Goal: Task Accomplishment & Management: Manage account settings

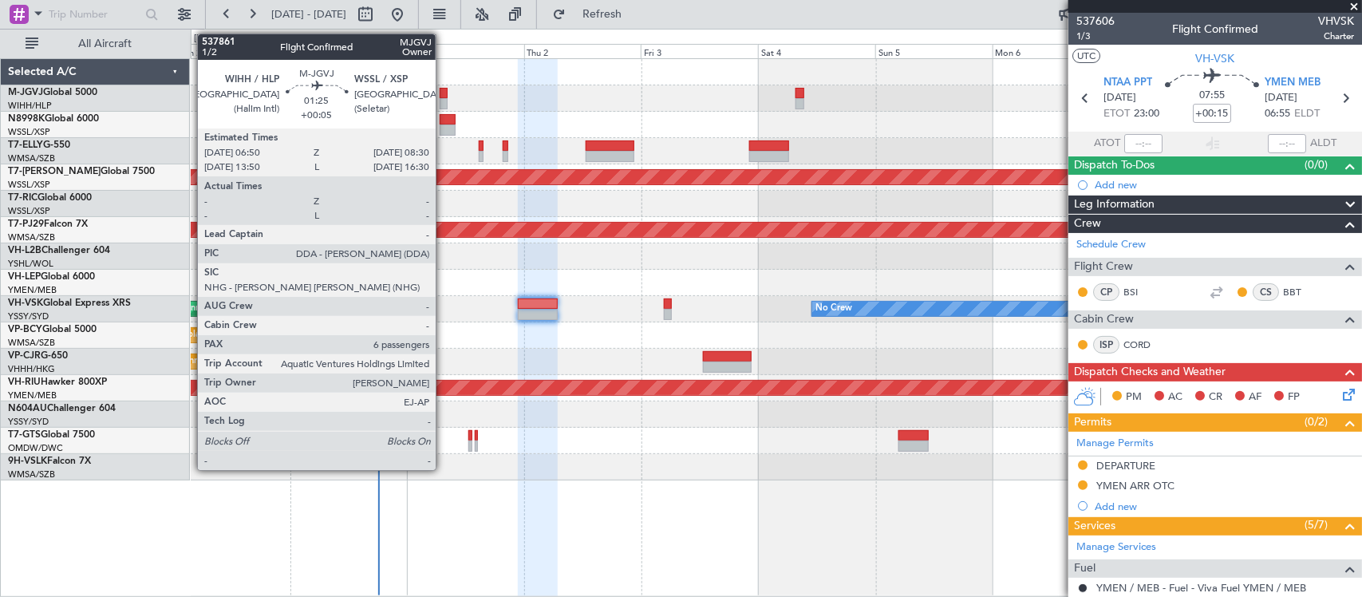
click at [444, 101] on div at bounding box center [444, 103] width 9 height 11
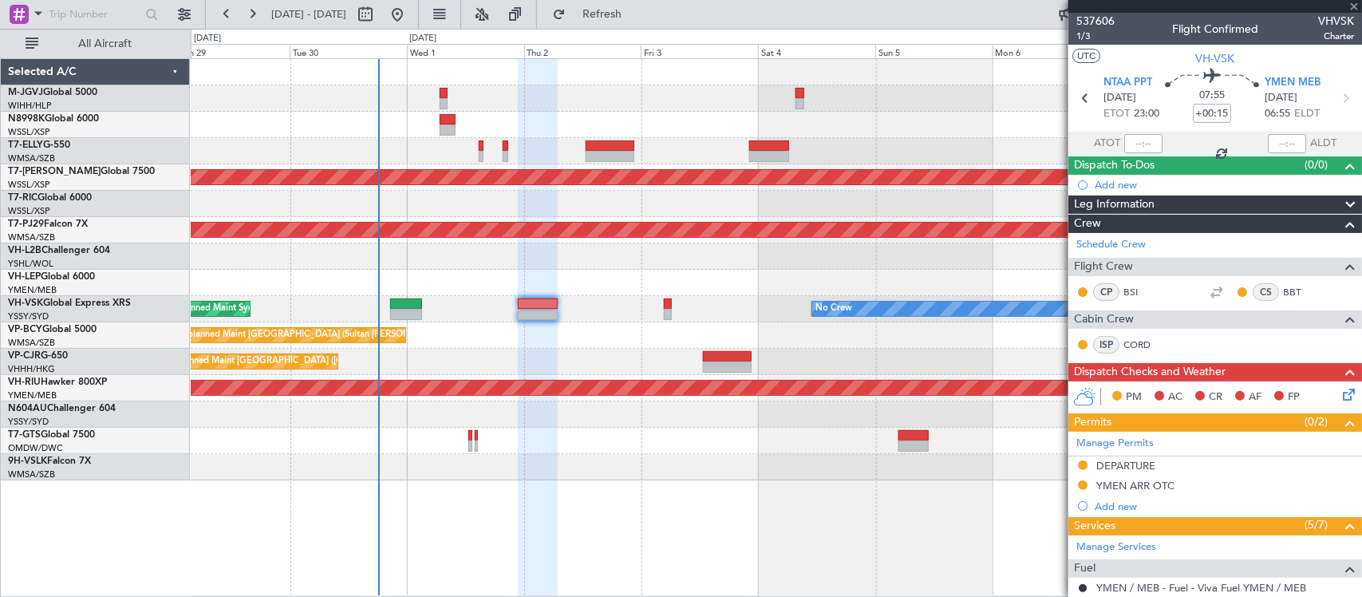
type input "+00:05"
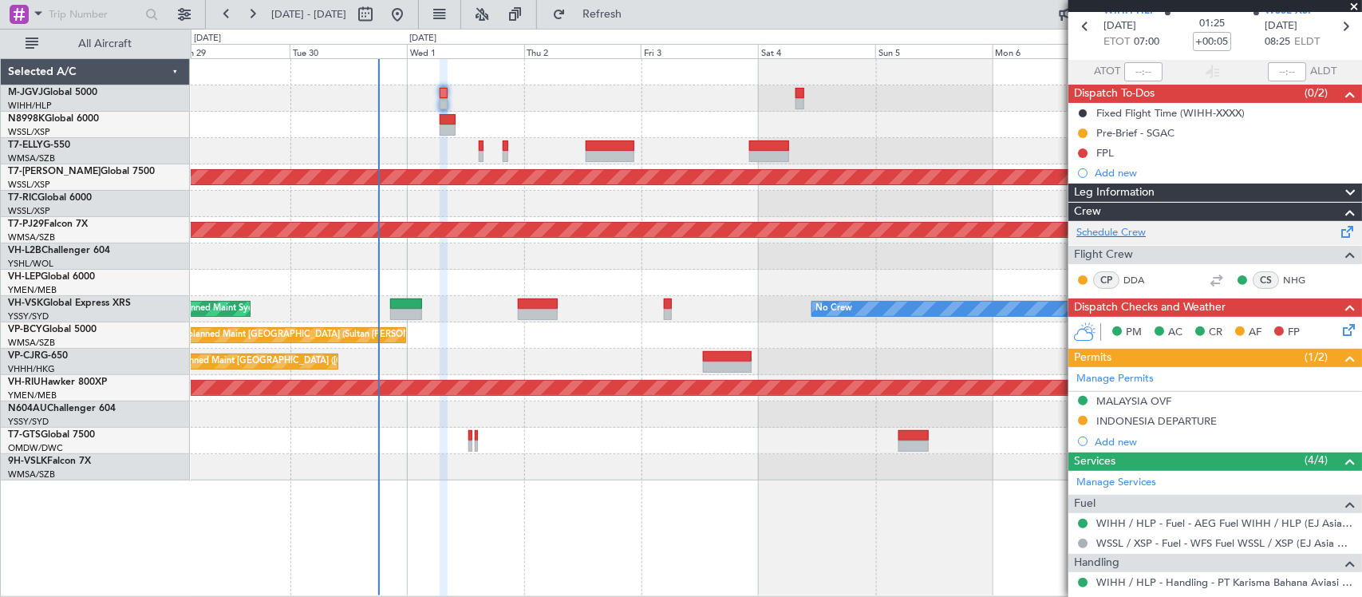
scroll to position [166, 0]
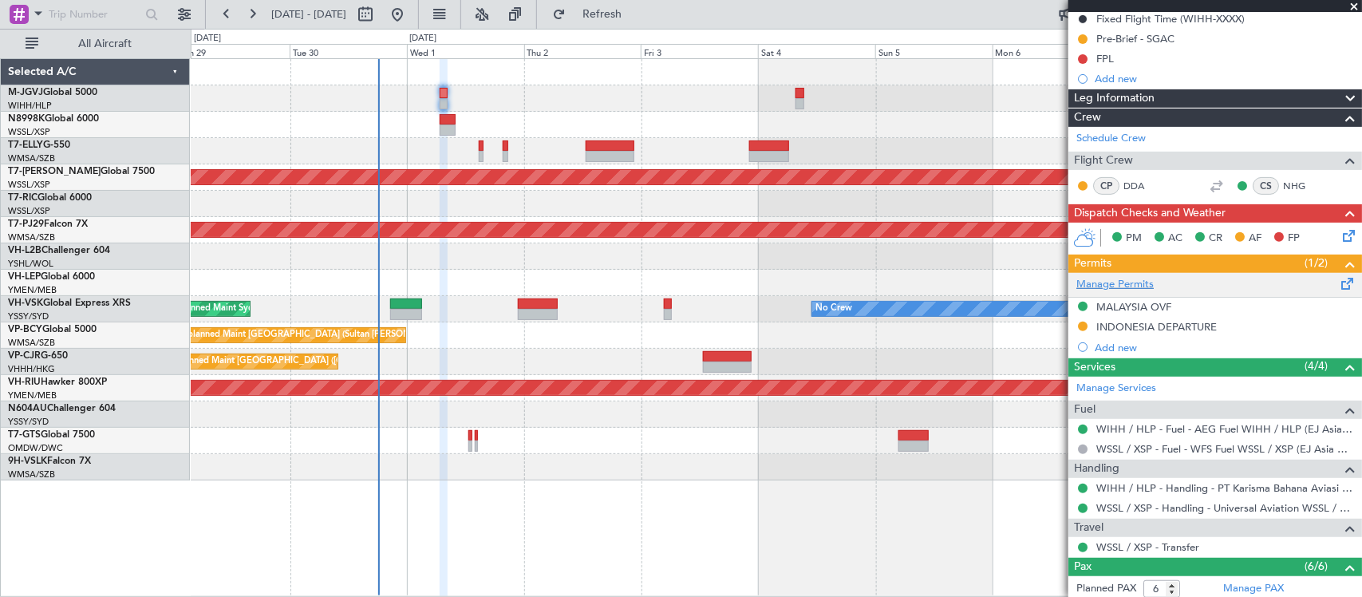
click at [1144, 281] on link "Manage Permits" at bounding box center [1115, 285] width 77 height 16
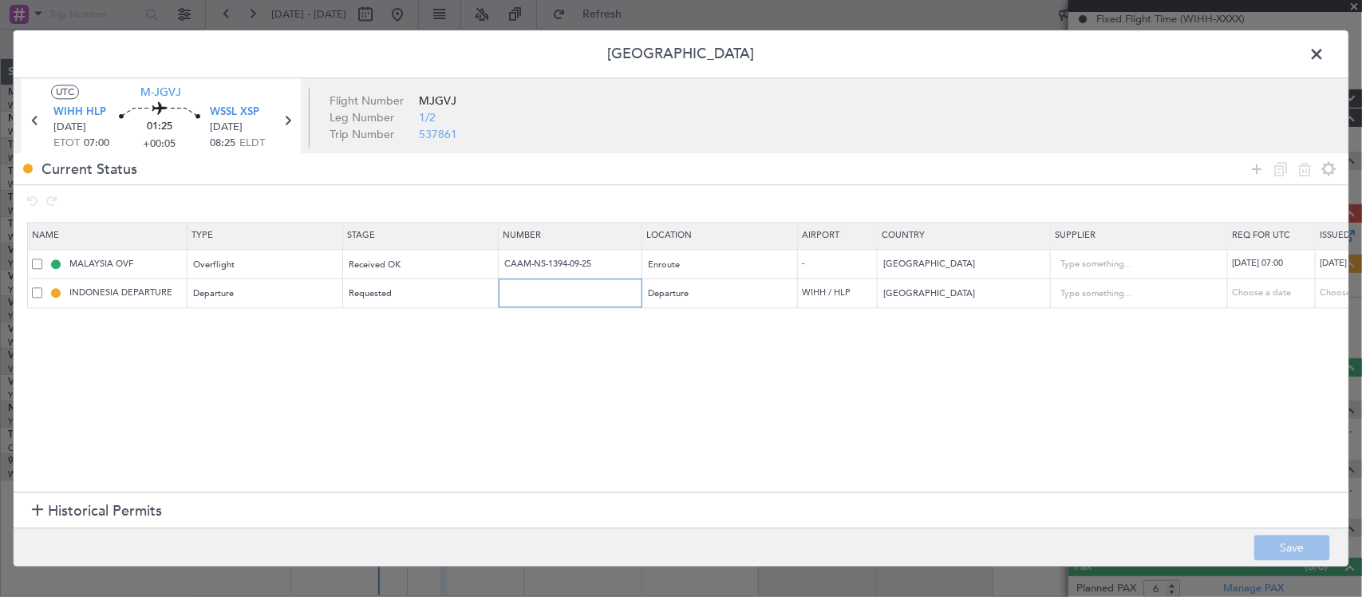
click at [527, 296] on input "text" at bounding box center [572, 294] width 139 height 14
paste input "SI15062"
type input "SI15062"
click at [1330, 293] on div "Choose a date" at bounding box center [1361, 294] width 83 height 14
select select "10"
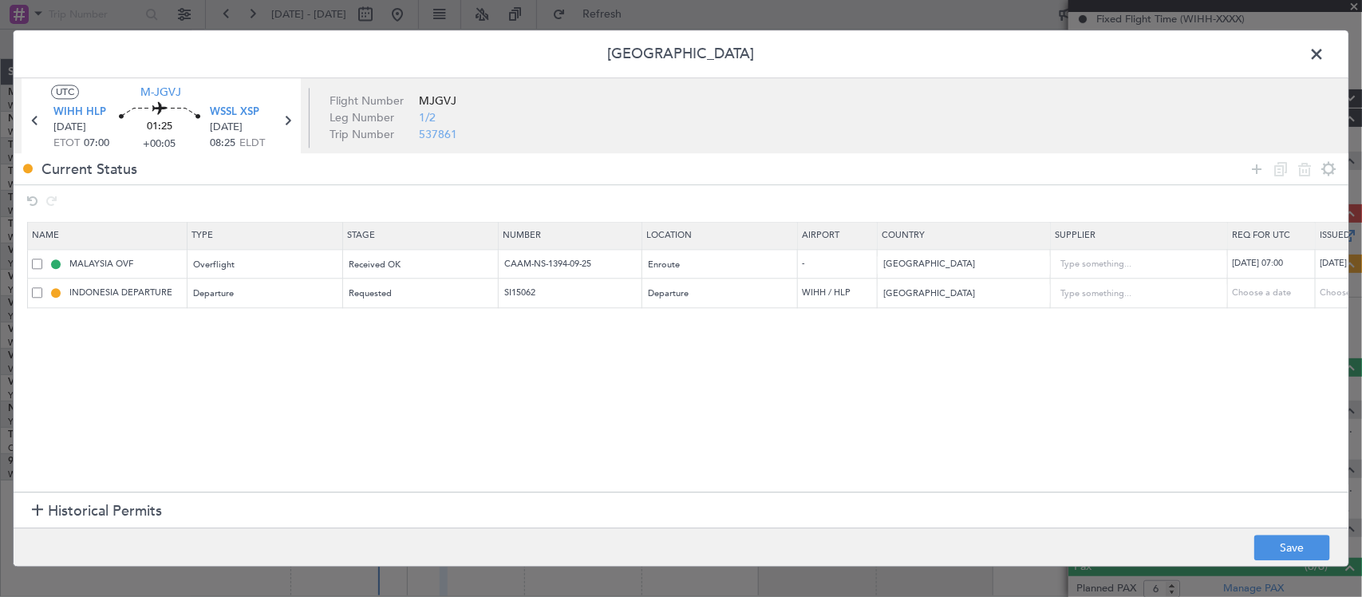
select select "2025"
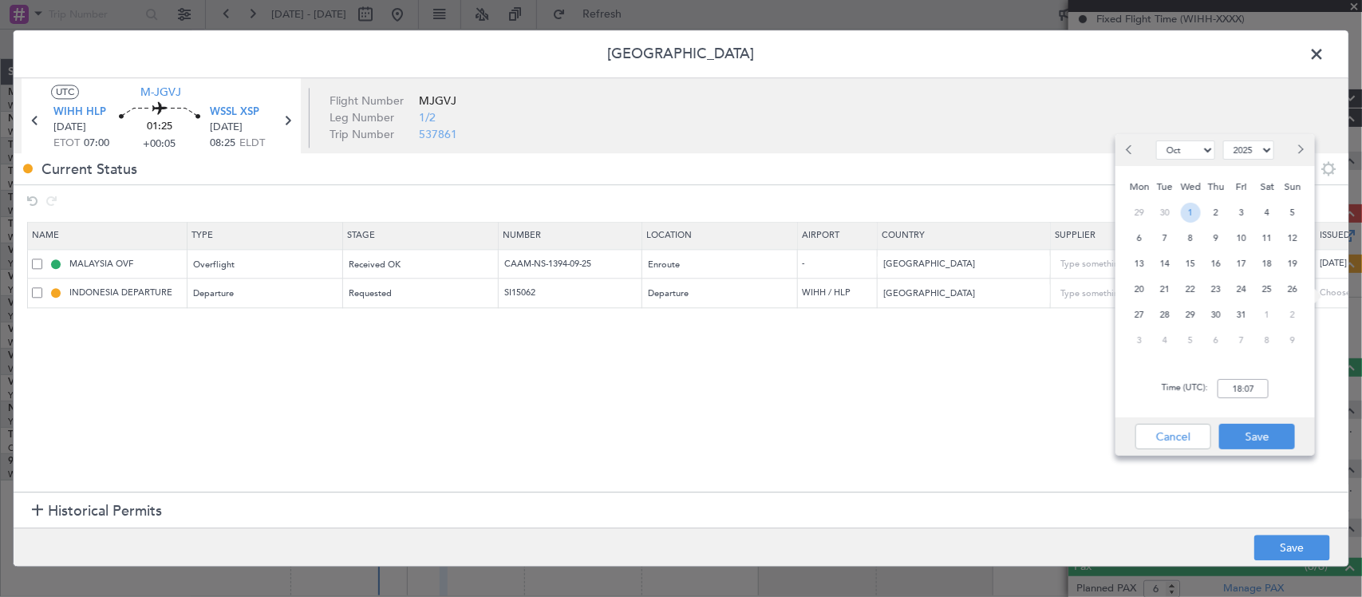
click at [1192, 206] on span "1" at bounding box center [1191, 213] width 20 height 20
click at [1257, 389] on input "00:00" at bounding box center [1243, 388] width 51 height 19
type input "07:00"
click at [1263, 447] on button "Save" at bounding box center [1258, 437] width 76 height 26
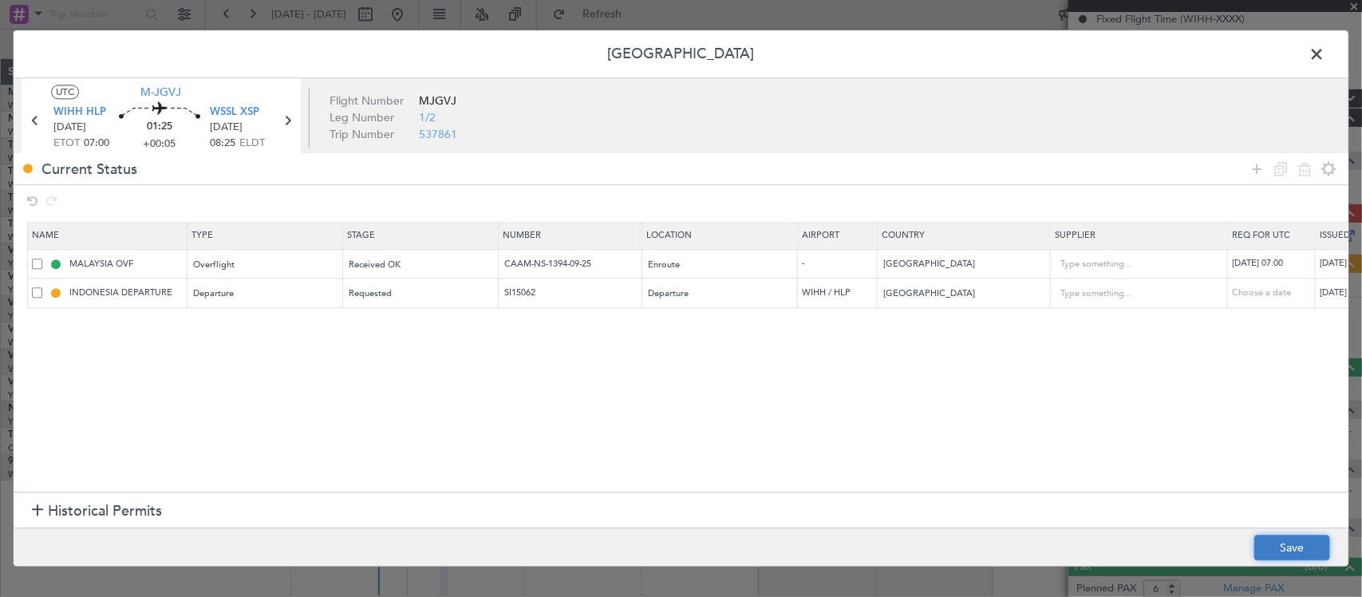
click at [1303, 539] on button "Save" at bounding box center [1293, 549] width 76 height 26
drag, startPoint x: 1315, startPoint y: 53, endPoint x: 1299, endPoint y: 69, distance: 23.1
click at [1325, 53] on span at bounding box center [1325, 58] width 0 height 32
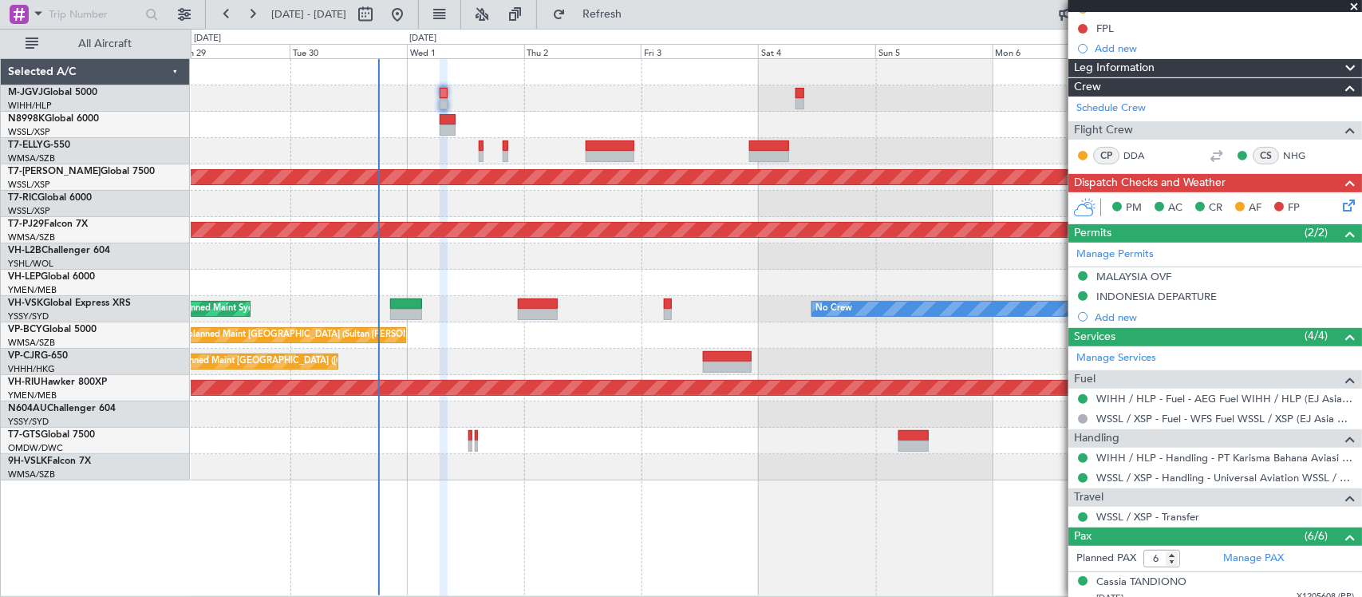
scroll to position [56, 0]
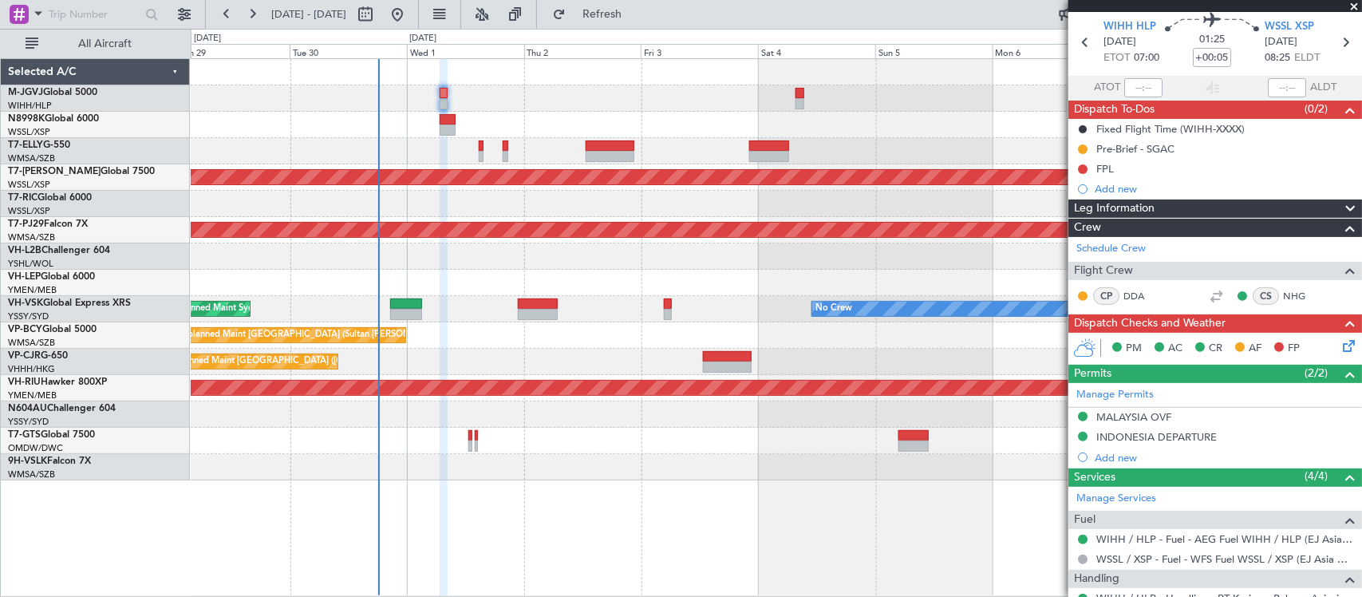
click at [1340, 340] on icon at bounding box center [1346, 343] width 13 height 13
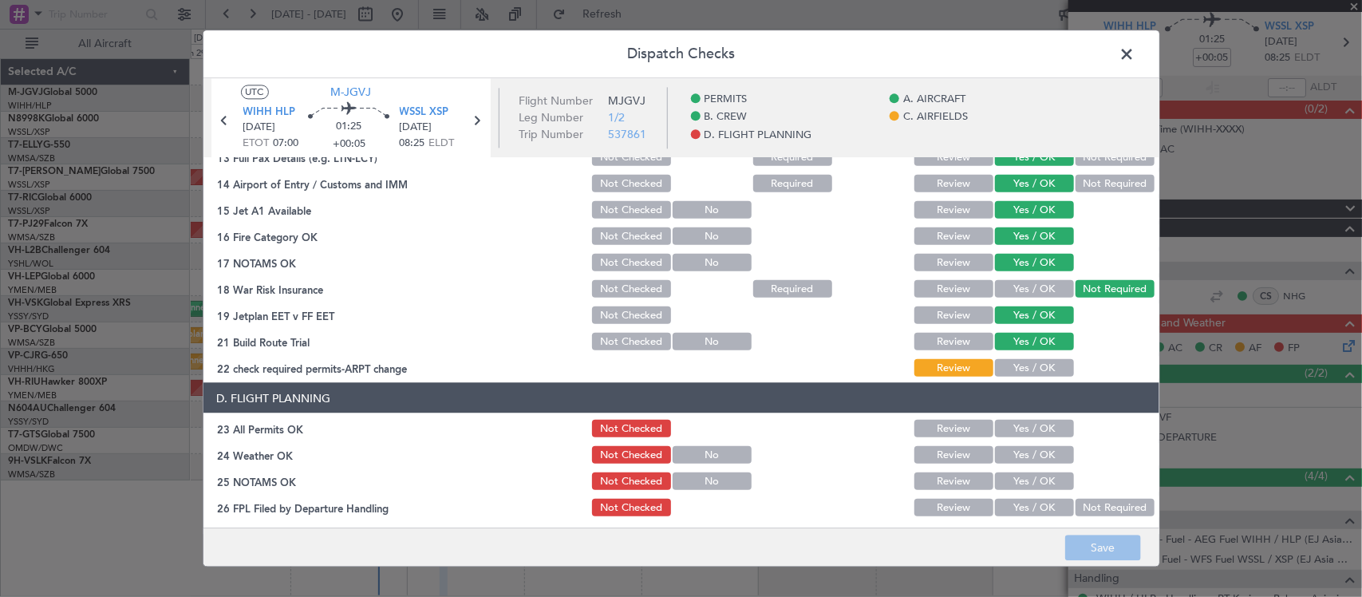
scroll to position [575, 0]
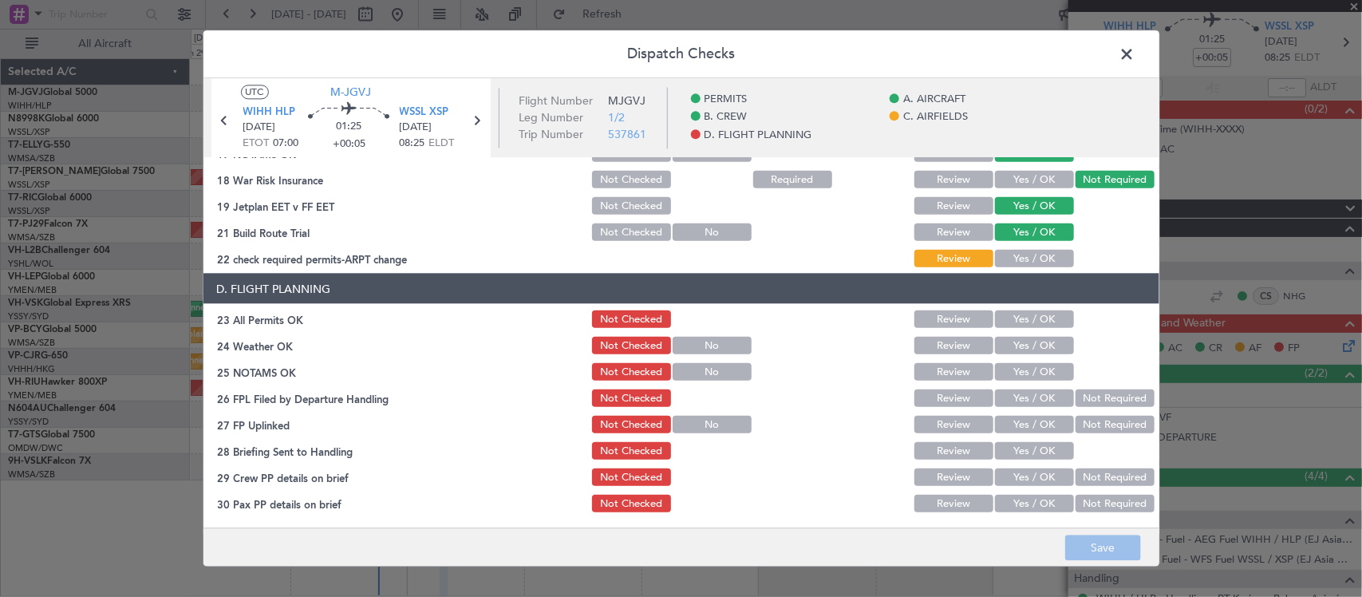
click at [1012, 258] on button "Yes / OK" at bounding box center [1034, 259] width 79 height 18
click at [1092, 545] on button "Save" at bounding box center [1103, 549] width 76 height 26
click at [1136, 54] on span at bounding box center [1136, 58] width 0 height 32
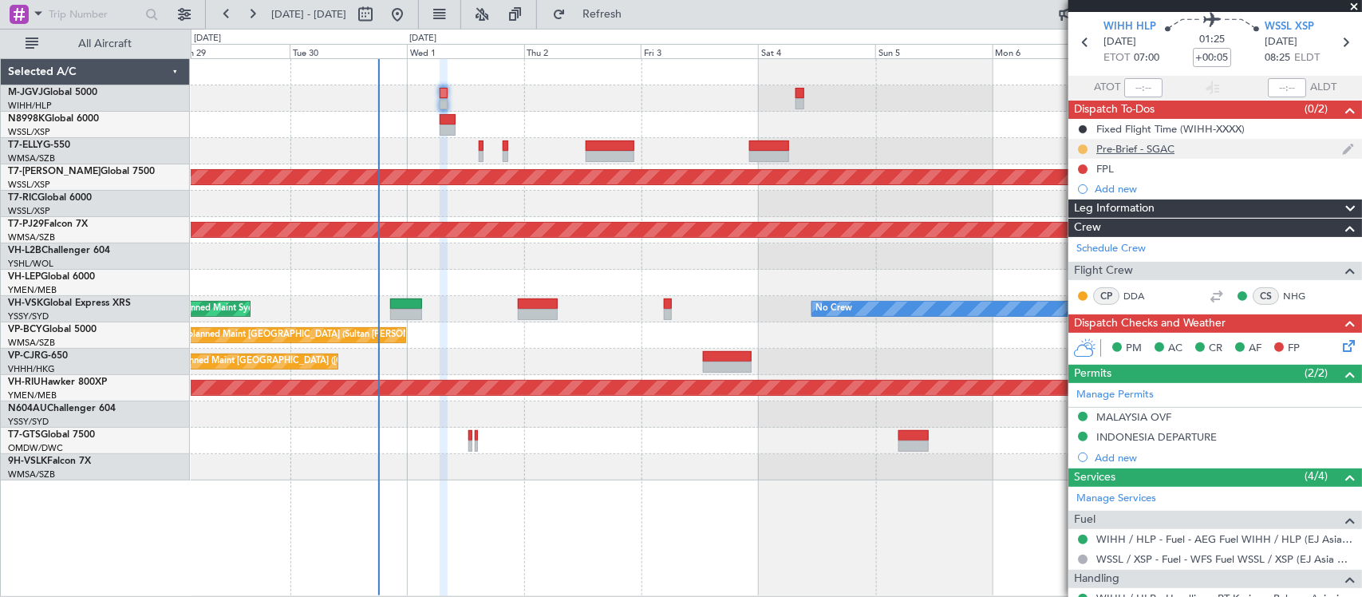
click at [1084, 149] on button at bounding box center [1083, 149] width 10 height 10
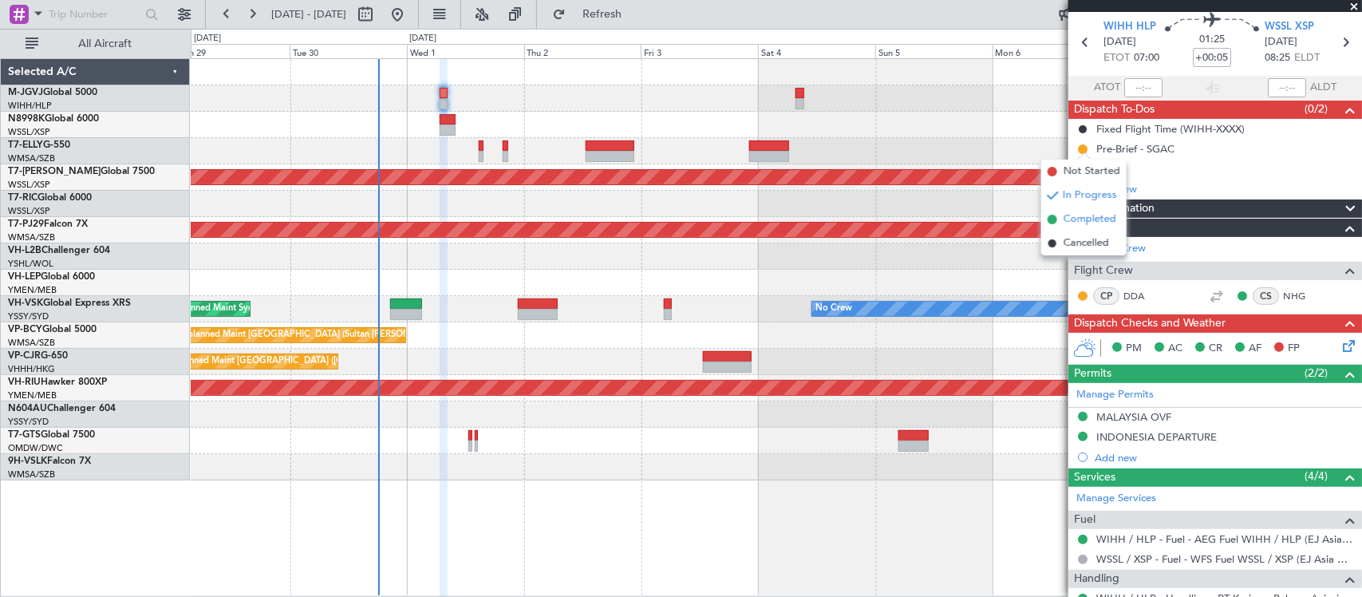
click at [1077, 220] on span "Completed" at bounding box center [1090, 220] width 53 height 16
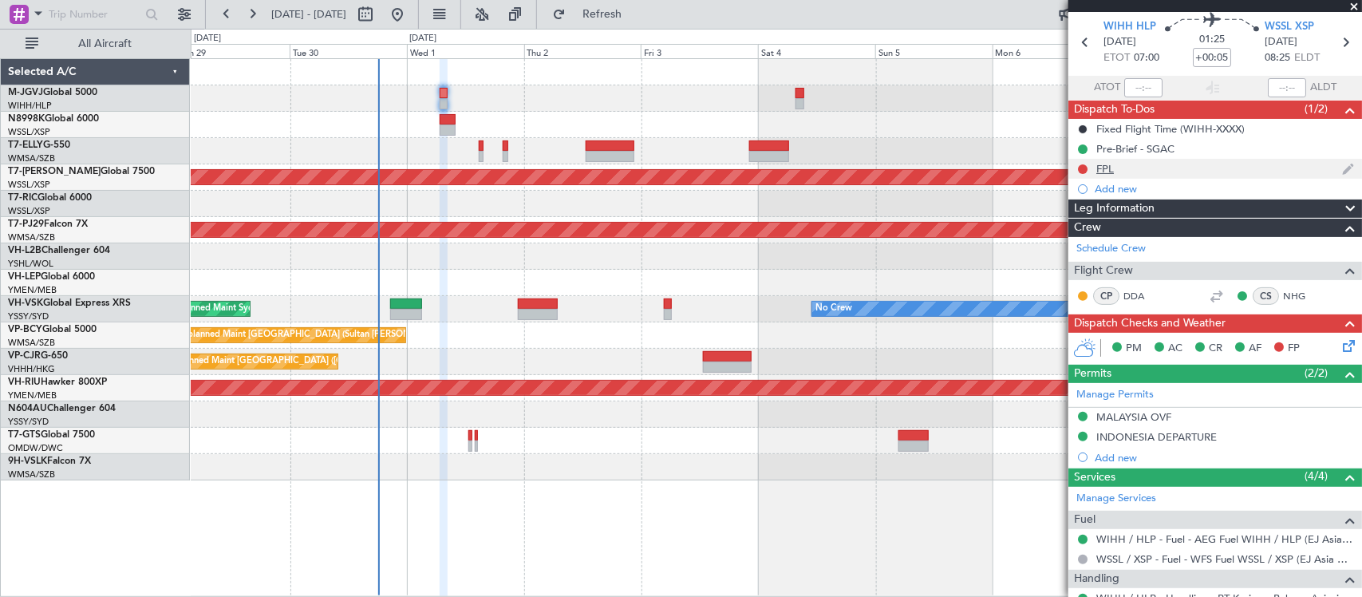
click at [1100, 166] on div "FPL" at bounding box center [1106, 169] width 18 height 14
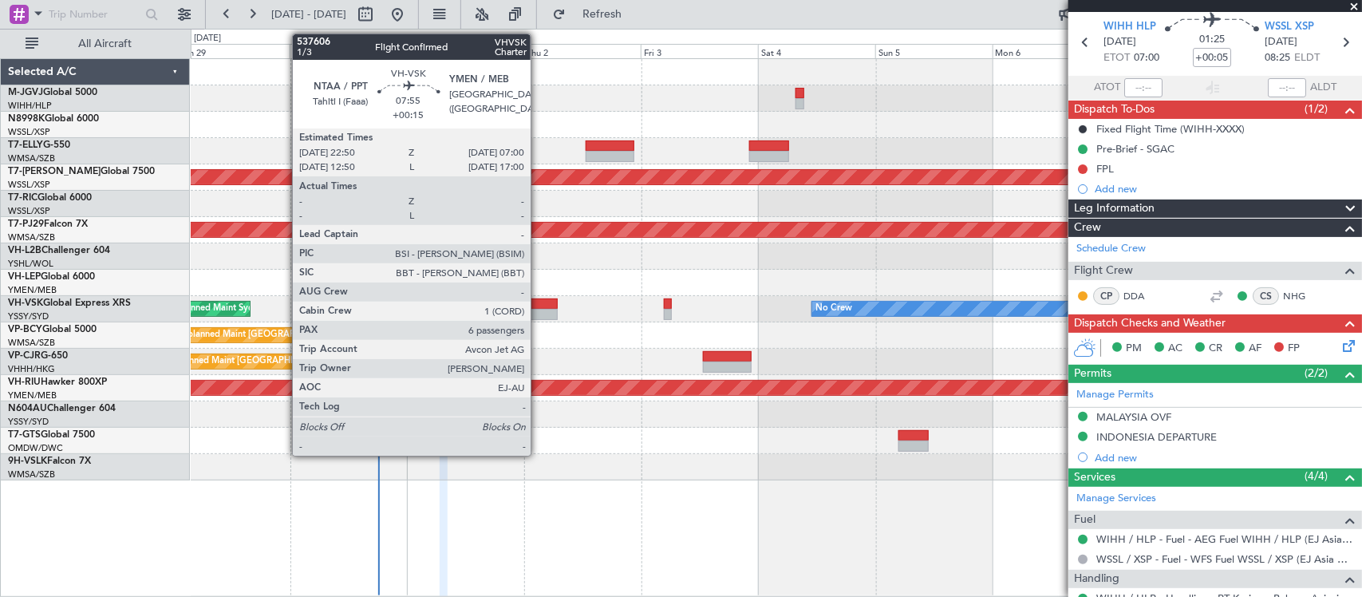
click at [540, 307] on div at bounding box center [538, 303] width 40 height 11
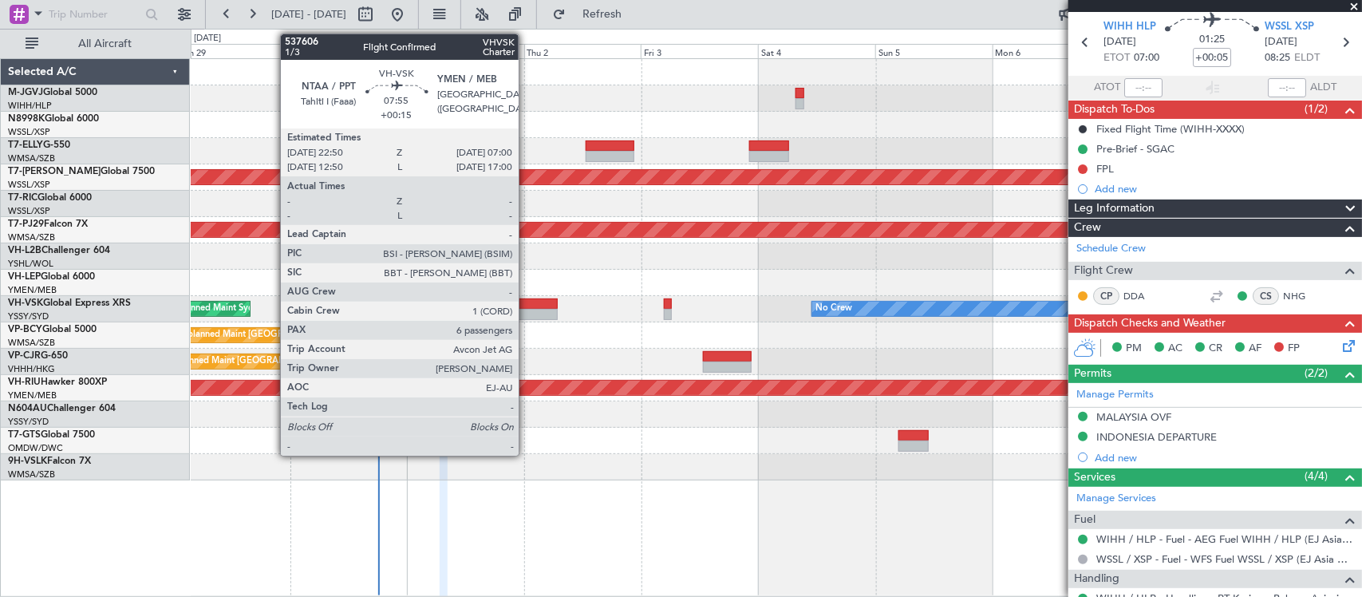
click at [527, 309] on div at bounding box center [538, 314] width 40 height 11
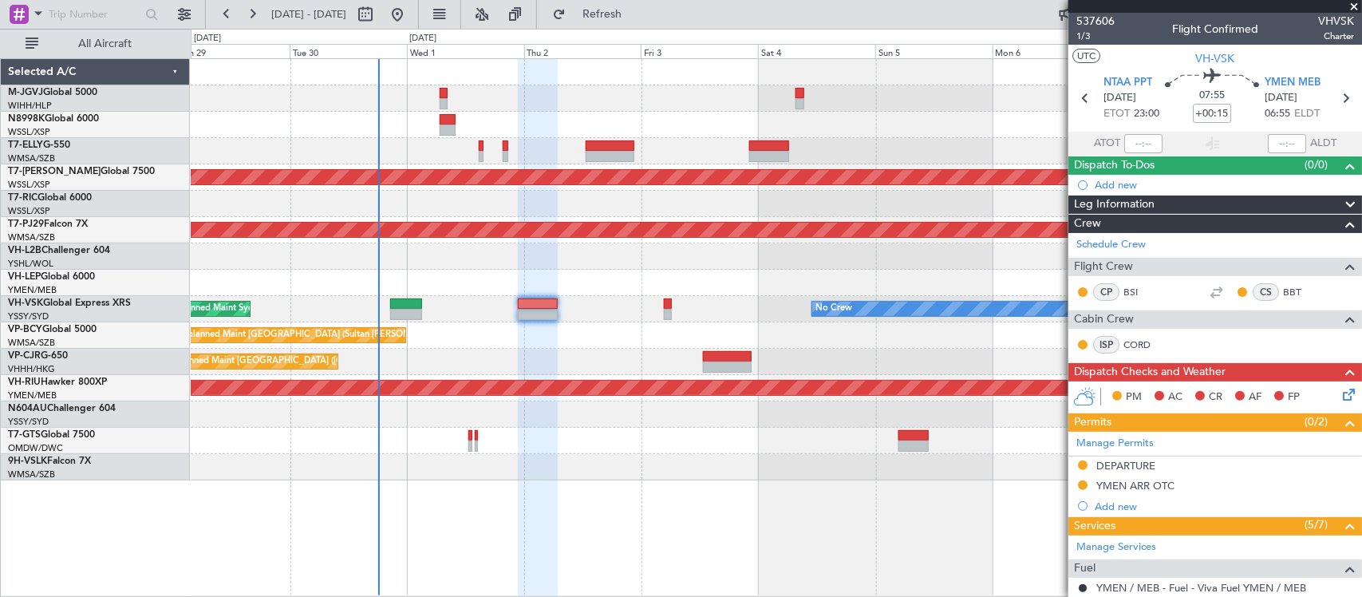
scroll to position [461, 0]
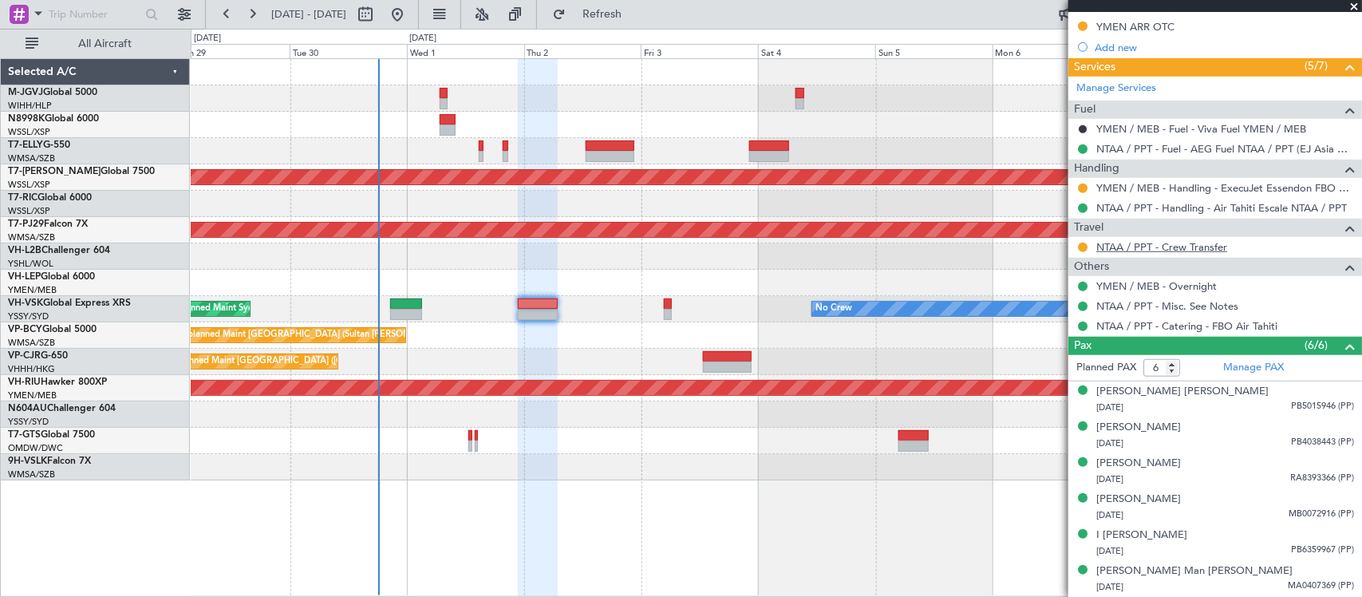
click at [1122, 249] on link "NTAA / PPT - Crew Transfer" at bounding box center [1162, 247] width 131 height 14
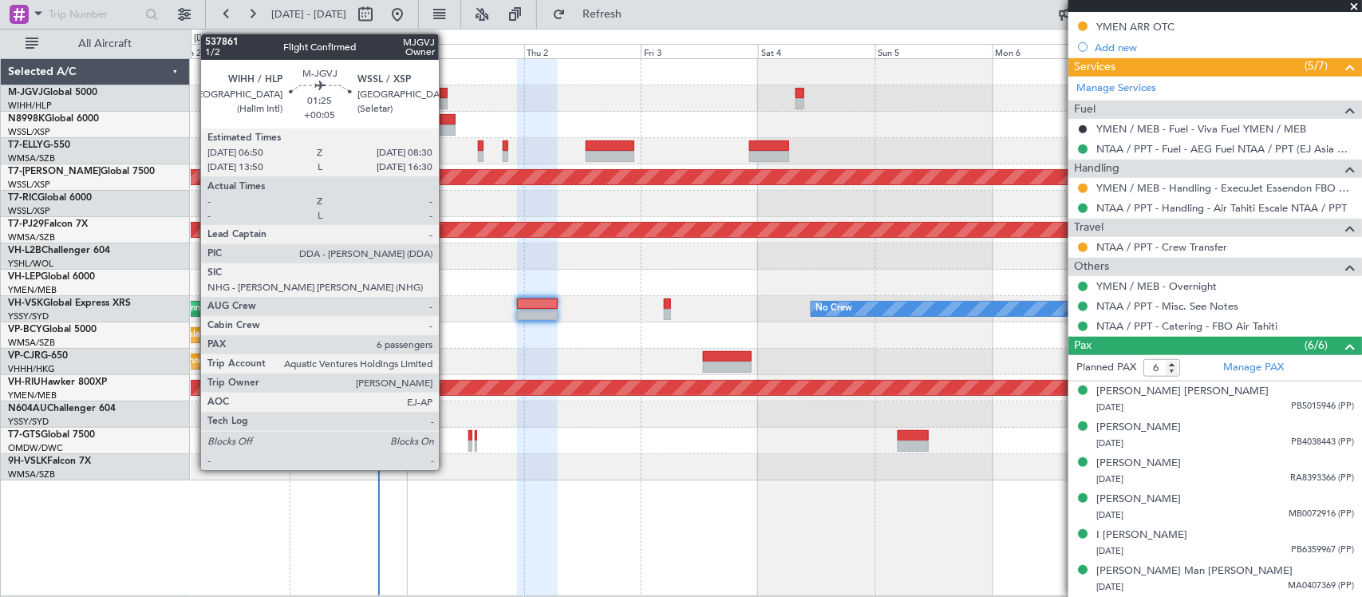
click at [445, 93] on div at bounding box center [444, 93] width 9 height 11
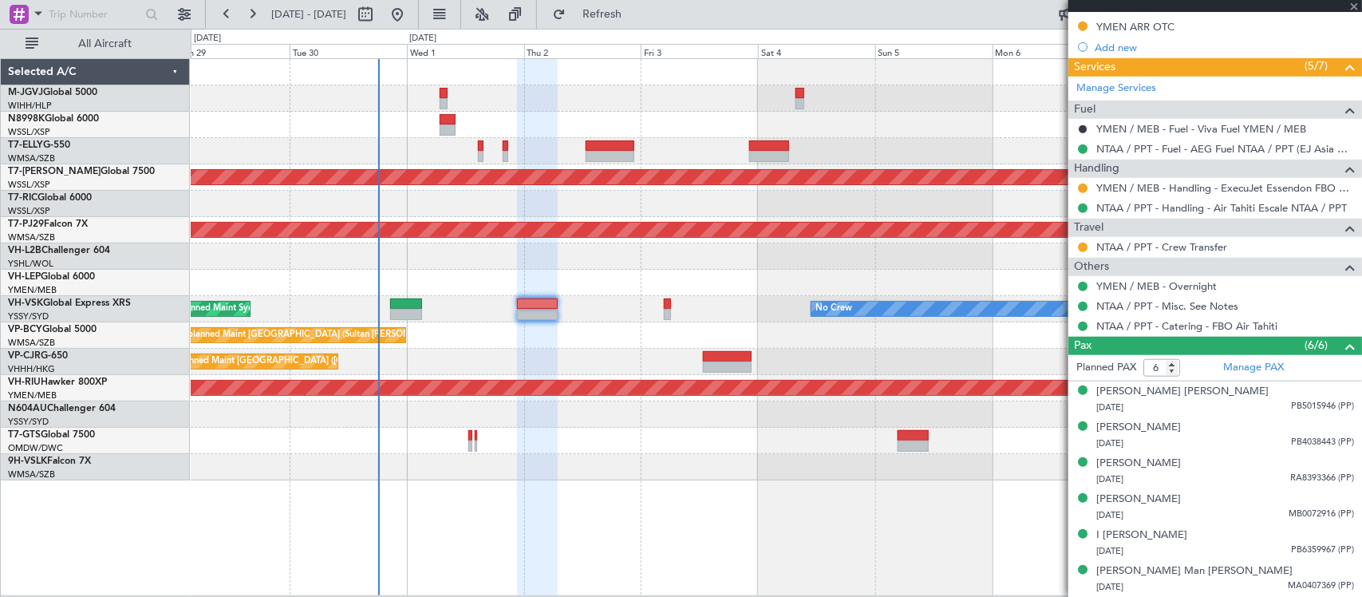
type input "+00:05"
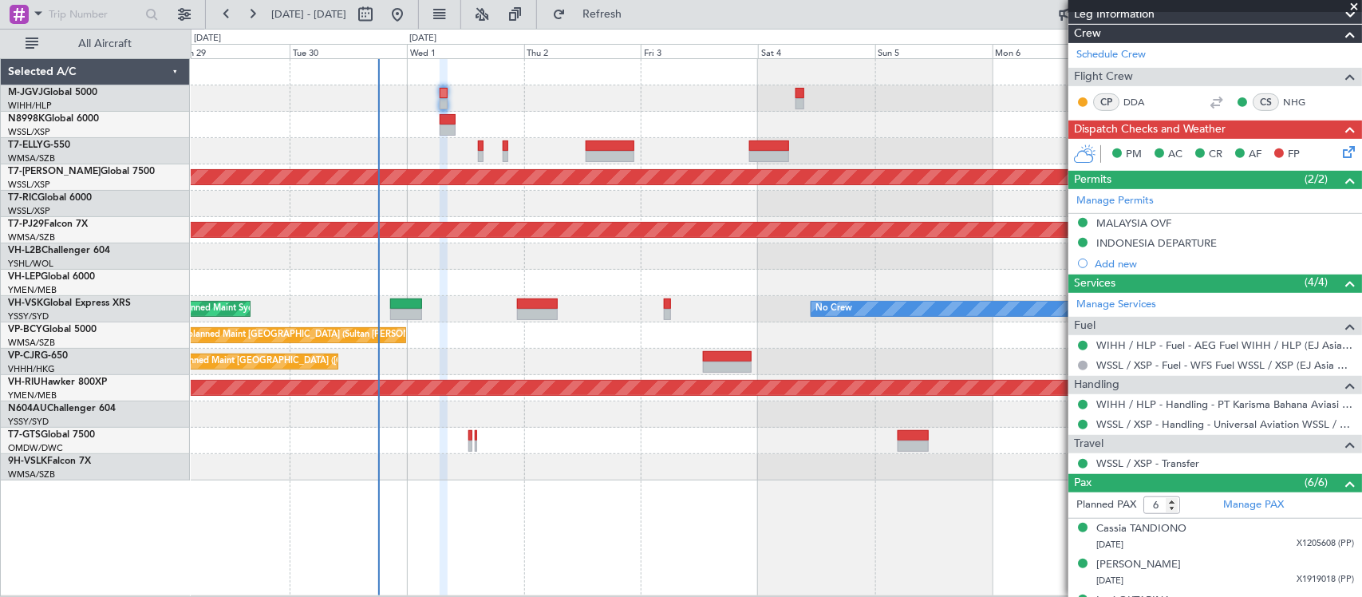
scroll to position [388, 0]
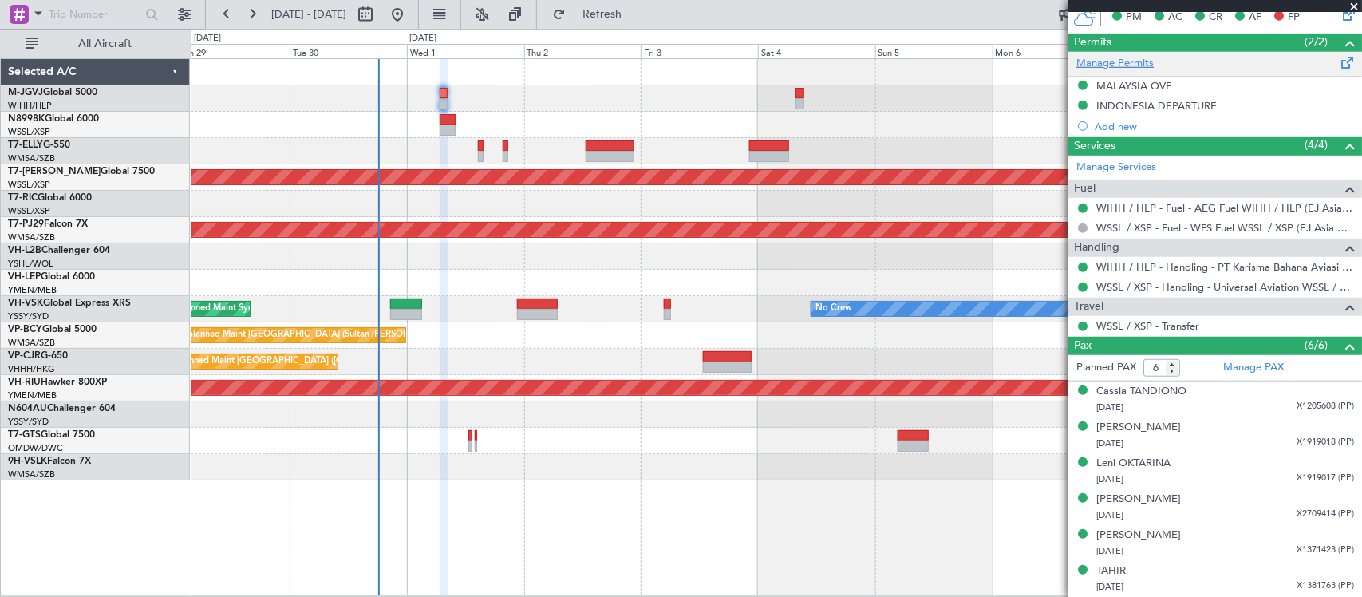
click at [1119, 65] on link "Manage Permits" at bounding box center [1115, 64] width 77 height 16
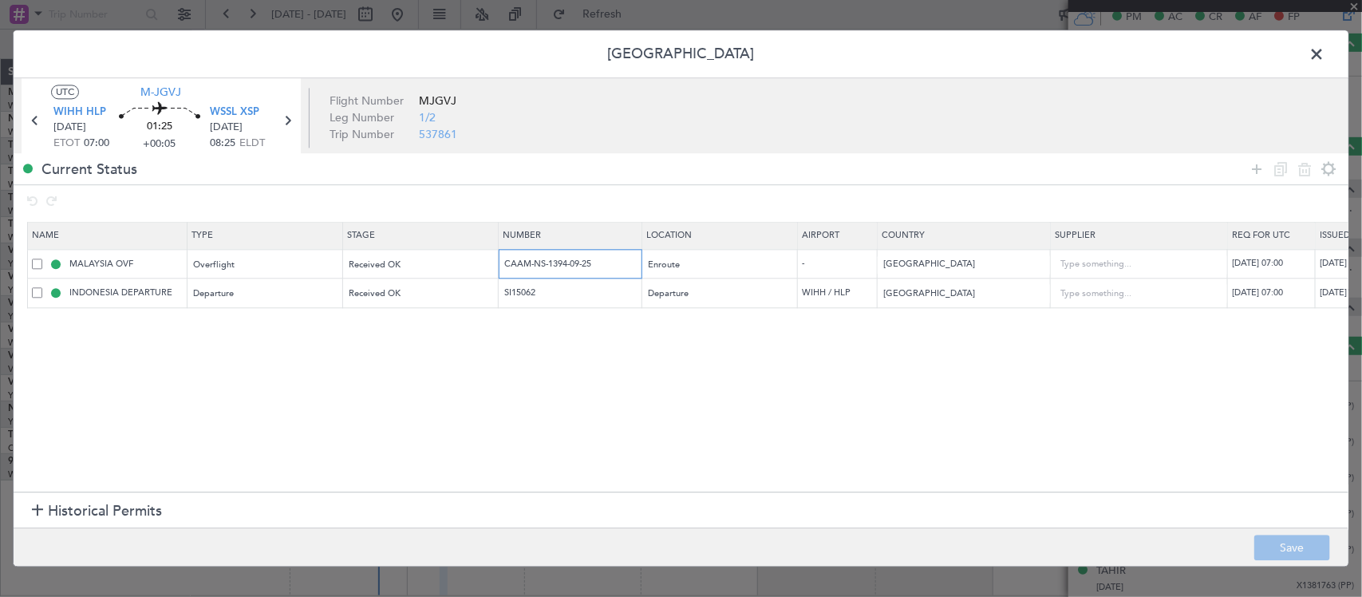
click at [564, 262] on input "CAAM-NS-1394-09-25" at bounding box center [572, 264] width 139 height 14
click at [533, 296] on input "SI15062" at bounding box center [572, 294] width 139 height 14
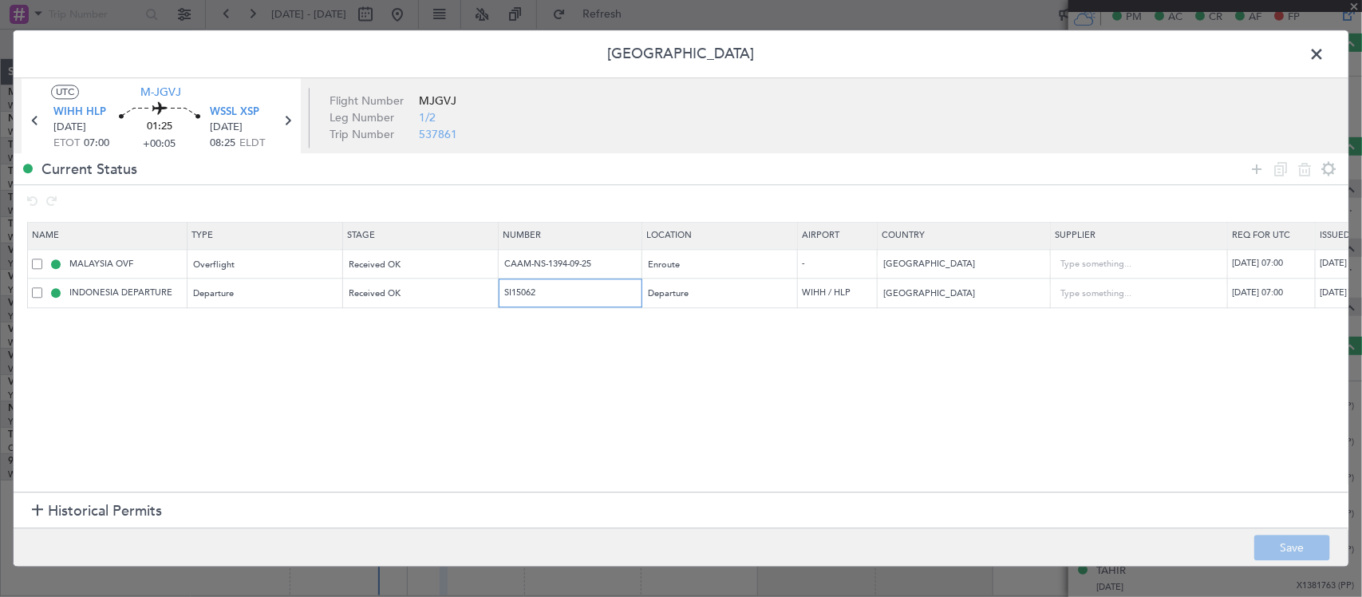
click at [533, 296] on input "SI15062" at bounding box center [572, 294] width 139 height 14
click at [545, 267] on input "CAAM-NS-1394-09-25" at bounding box center [572, 264] width 139 height 14
